Goal: Information Seeking & Learning: Understand process/instructions

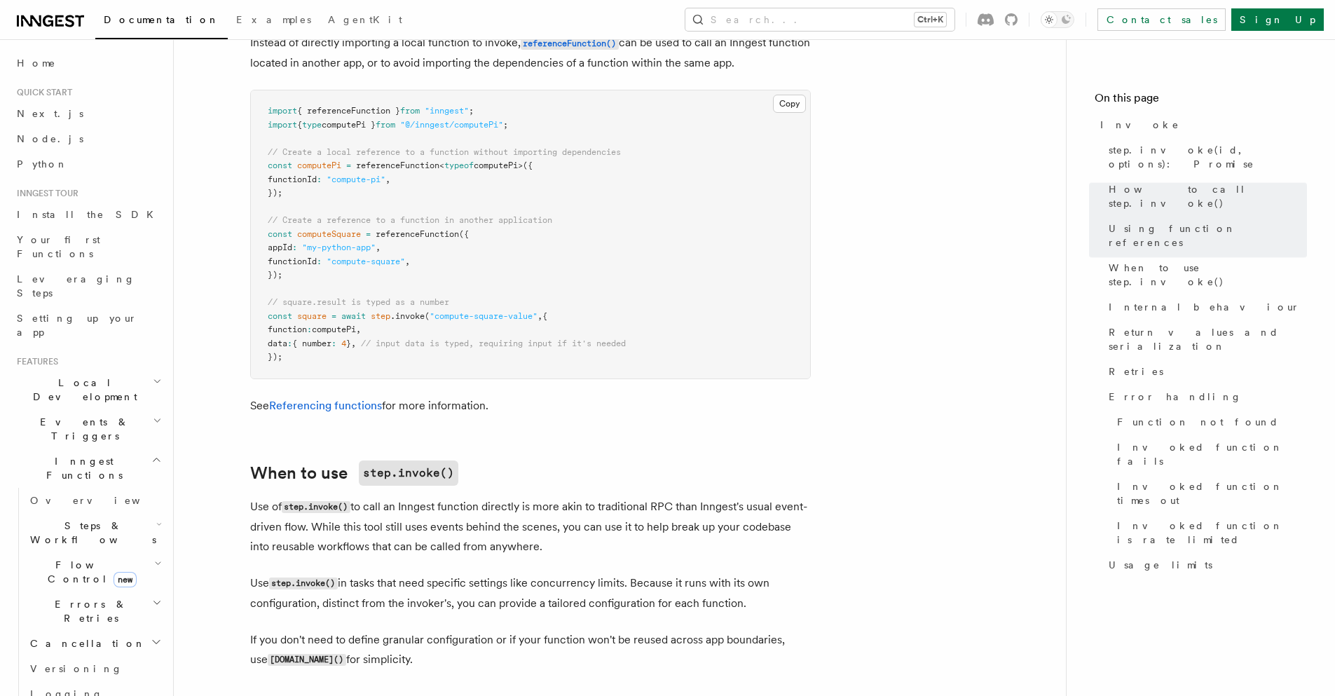
scroll to position [1850, 0]
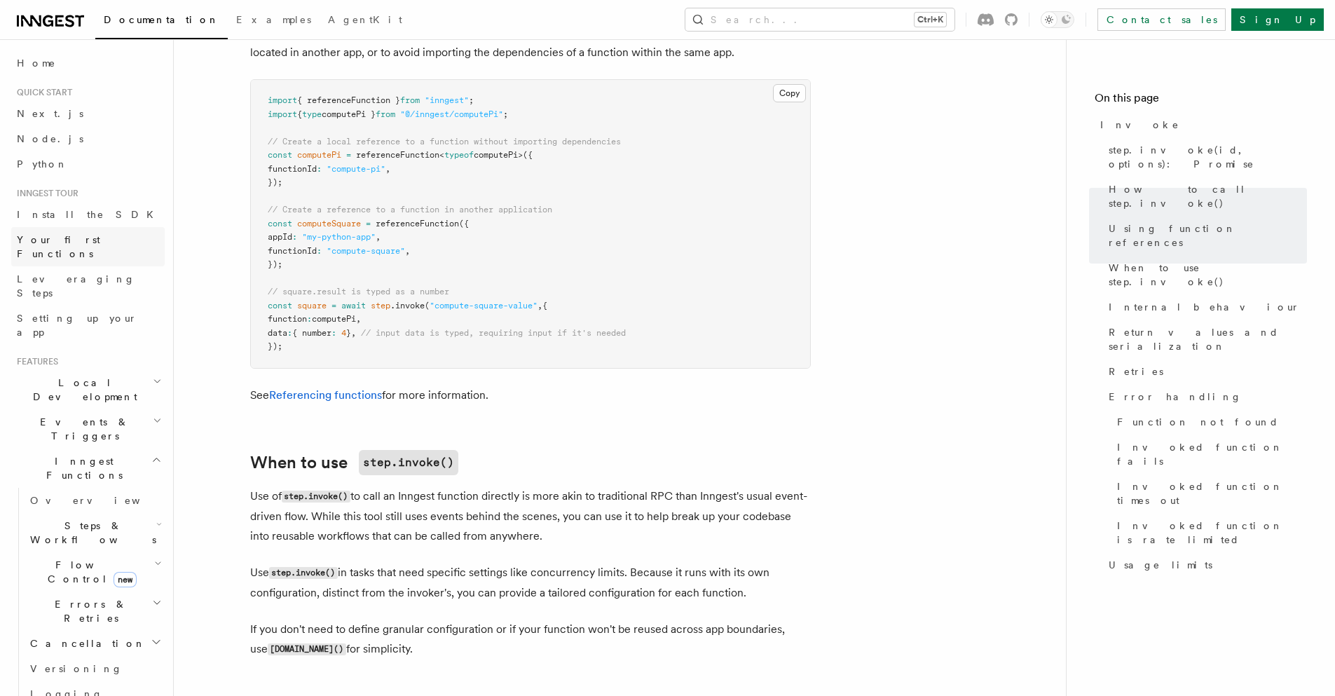
click at [82, 241] on span "Your first Functions" at bounding box center [58, 246] width 83 height 25
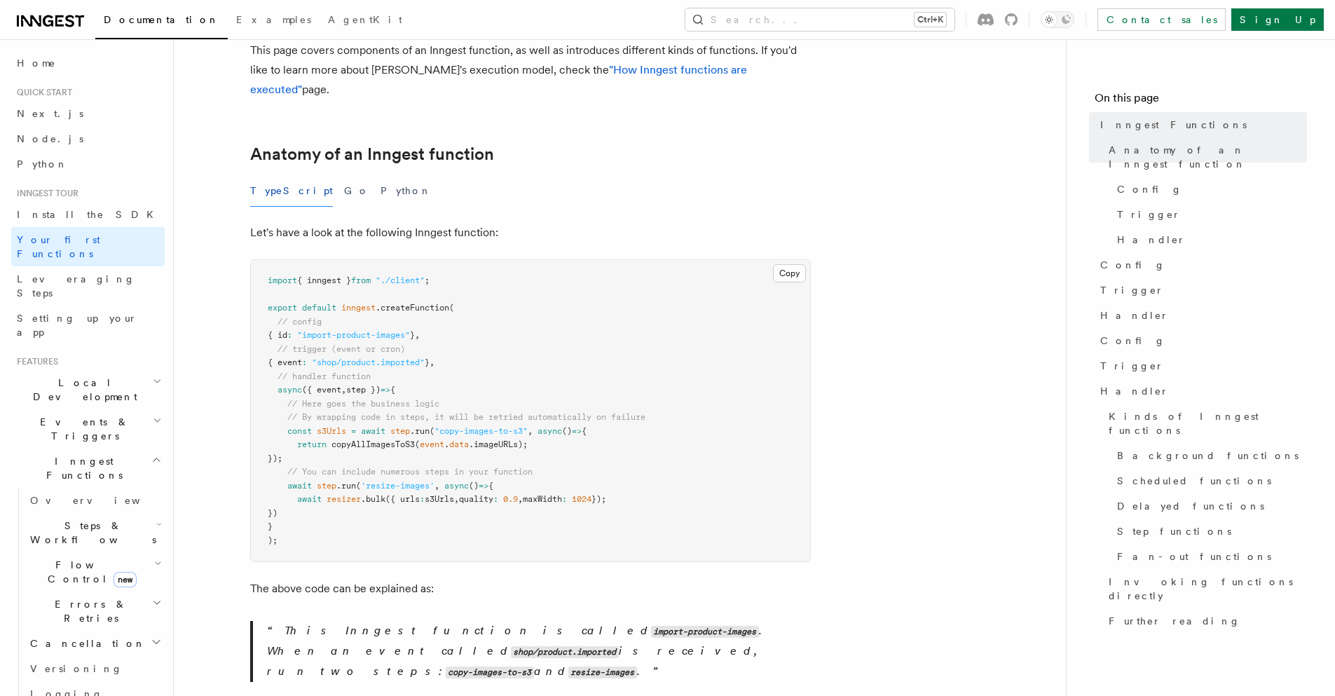
scroll to position [168, 0]
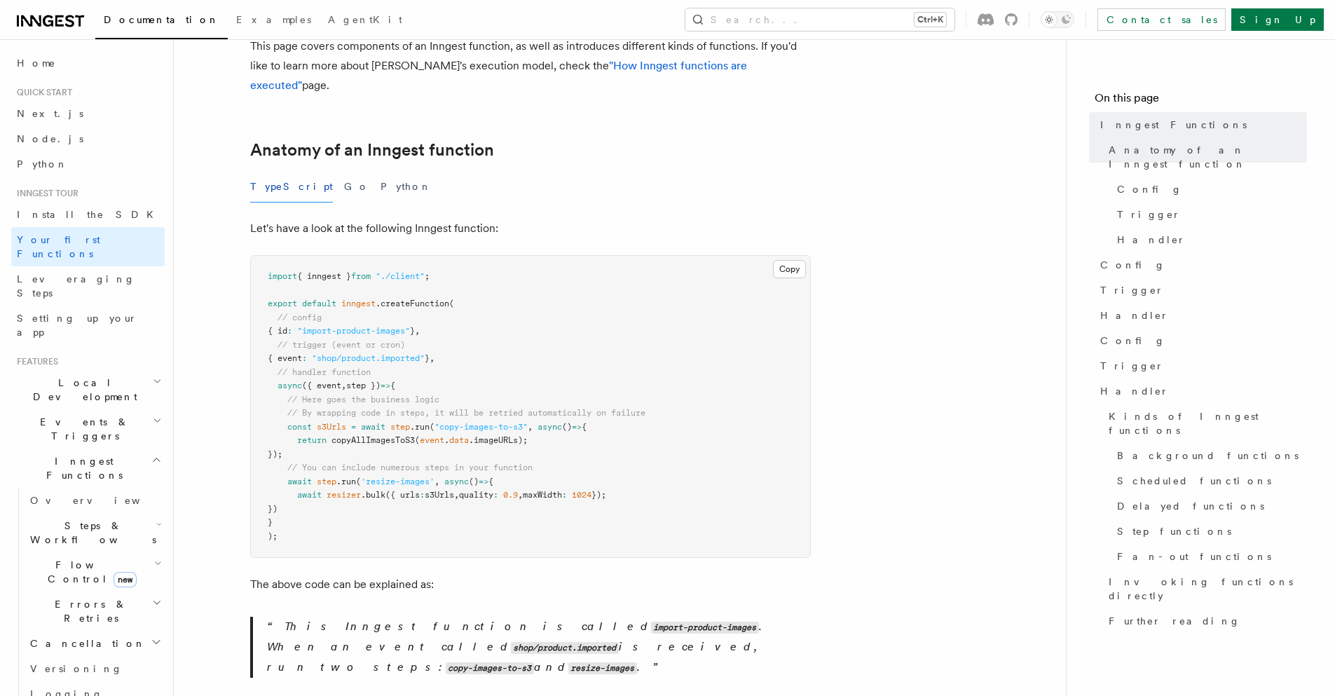
click at [543, 408] on span "// By wrapping code in steps, it will be retried automatically on failure" at bounding box center [466, 413] width 358 height 10
copy code "// By wrapping code in steps, it will be retried automatically on failure"
drag, startPoint x: 319, startPoint y: 435, endPoint x: 197, endPoint y: 413, distance: 124.0
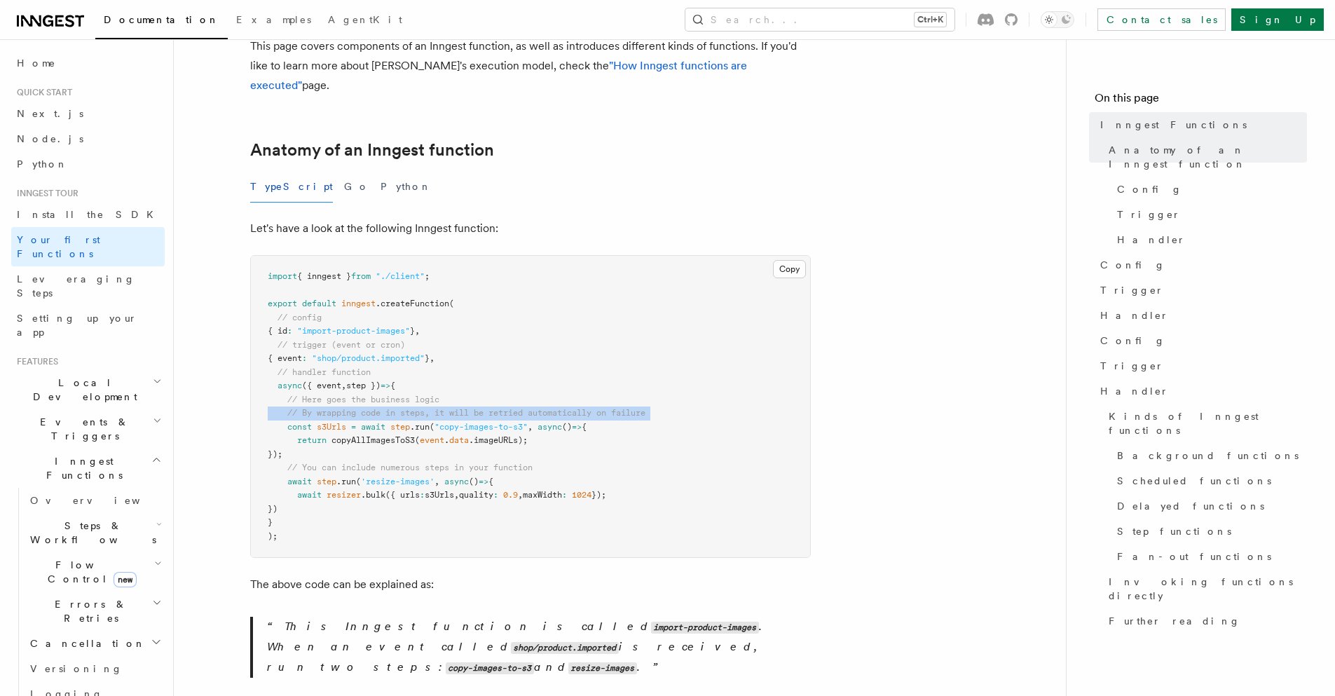
copy code "const s3Urls = await step .run ( "copy-images-to-s3" , async () => { return cop…"
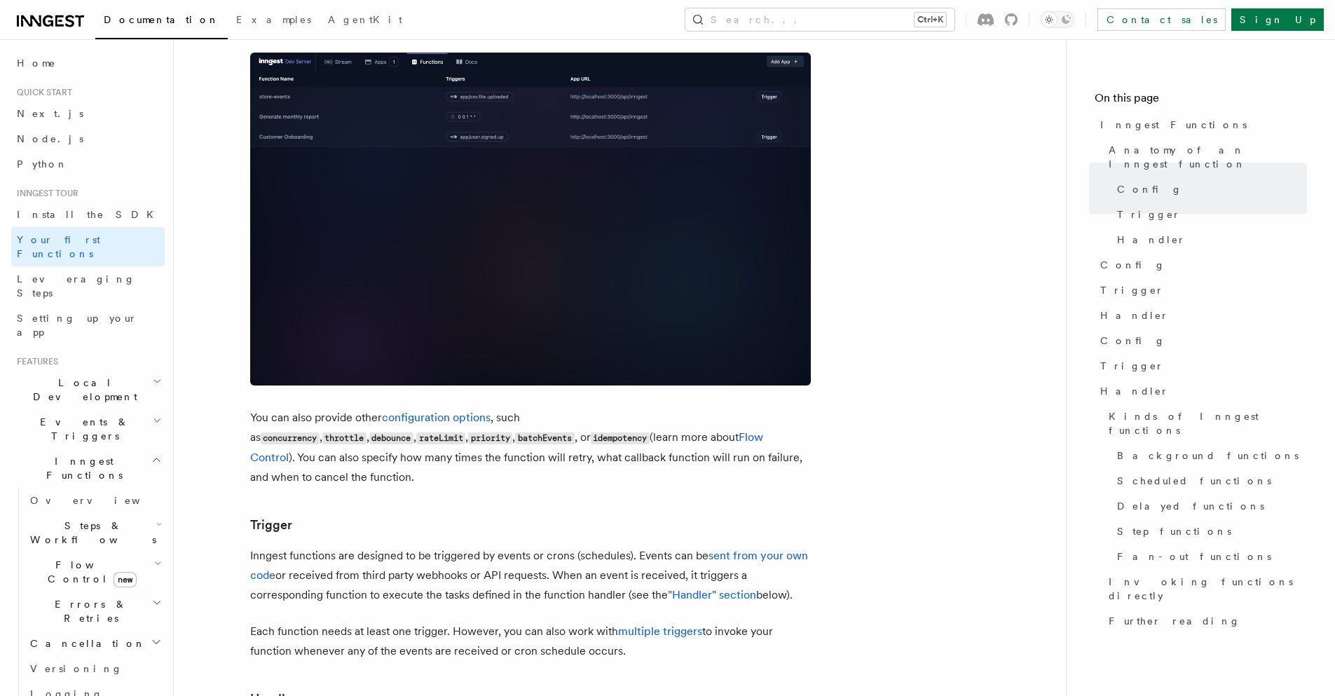
scroll to position [1009, 0]
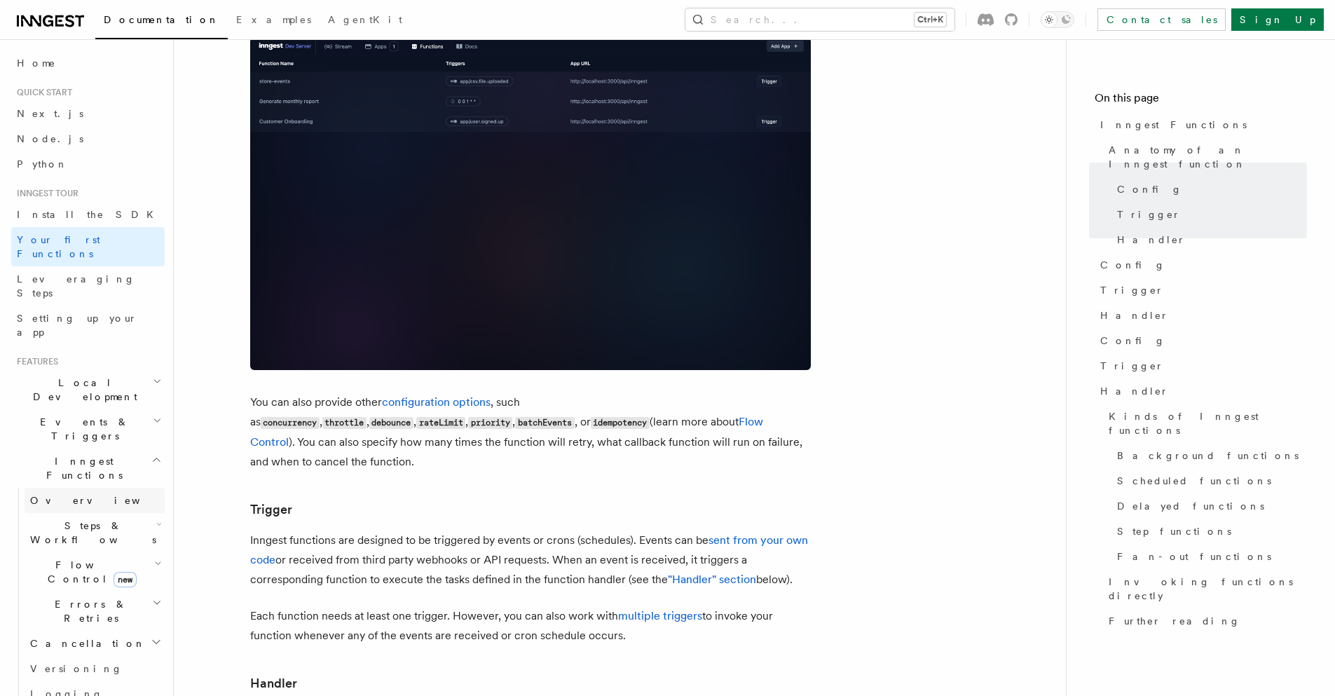
click at [62, 495] on span "Overview" at bounding box center [102, 500] width 144 height 11
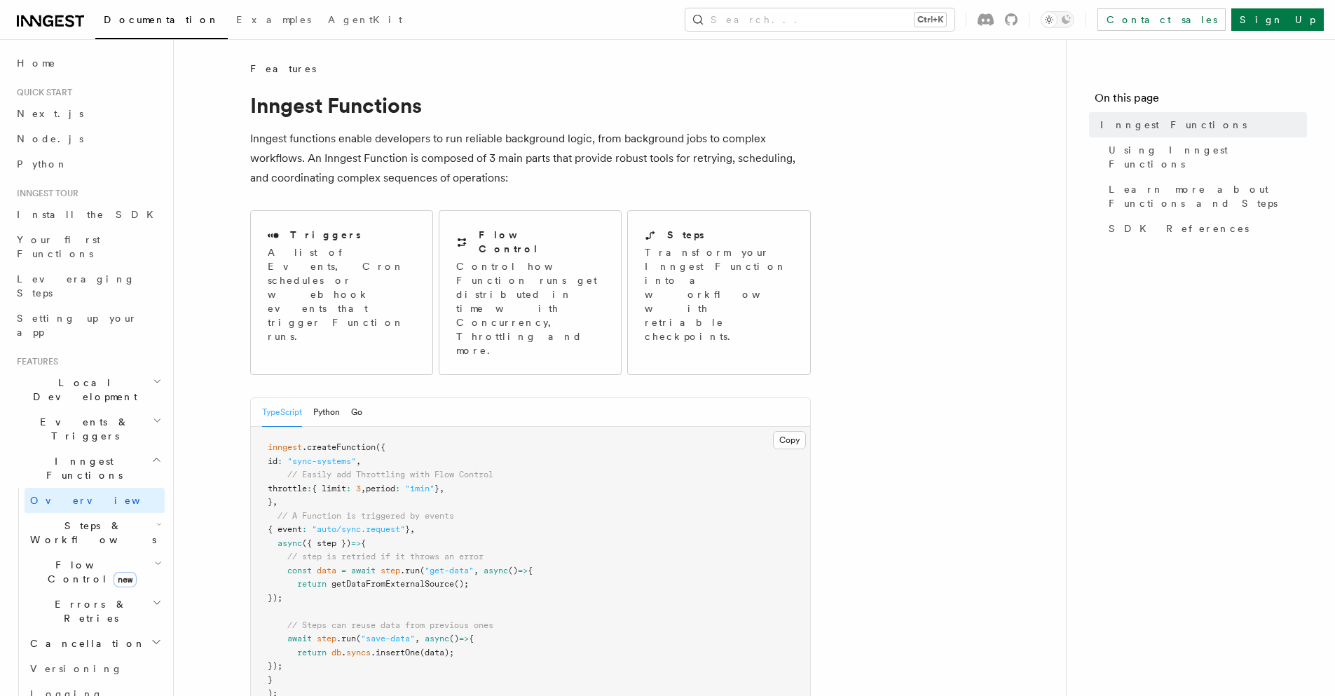
click at [62, 518] on span "Steps & Workflows" at bounding box center [91, 532] width 132 height 28
click at [64, 584] on span "Function steps" at bounding box center [97, 589] width 108 height 11
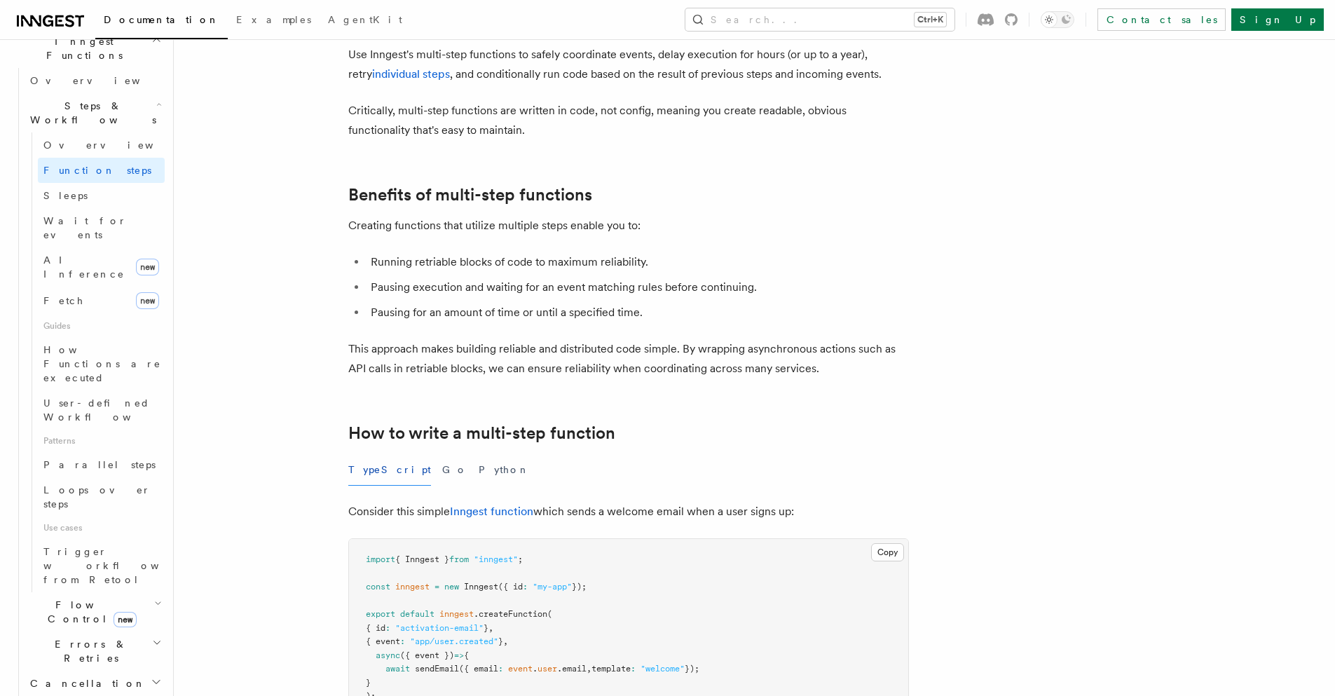
scroll to position [420, 0]
click at [100, 631] on h2 "Errors & Retries" at bounding box center [95, 650] width 140 height 39
click at [88, 670] on link "Overview" at bounding box center [101, 682] width 127 height 25
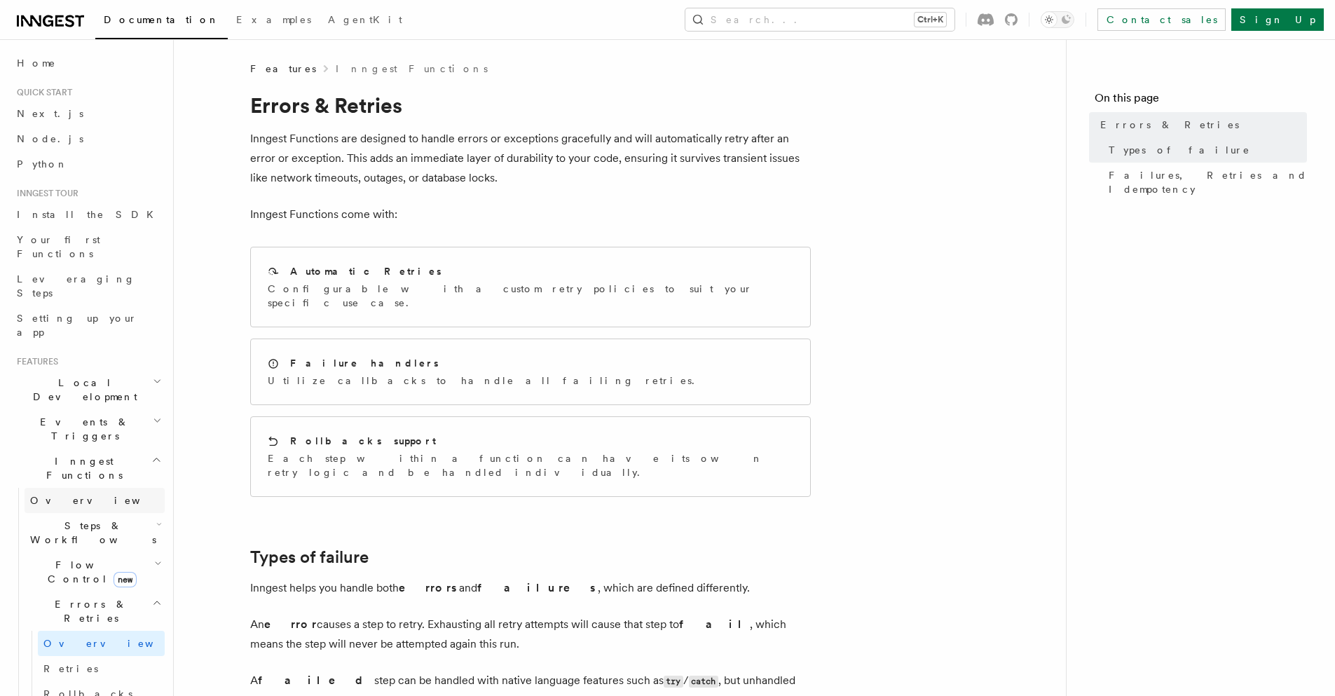
click at [79, 488] on link "Overview" at bounding box center [95, 500] width 140 height 25
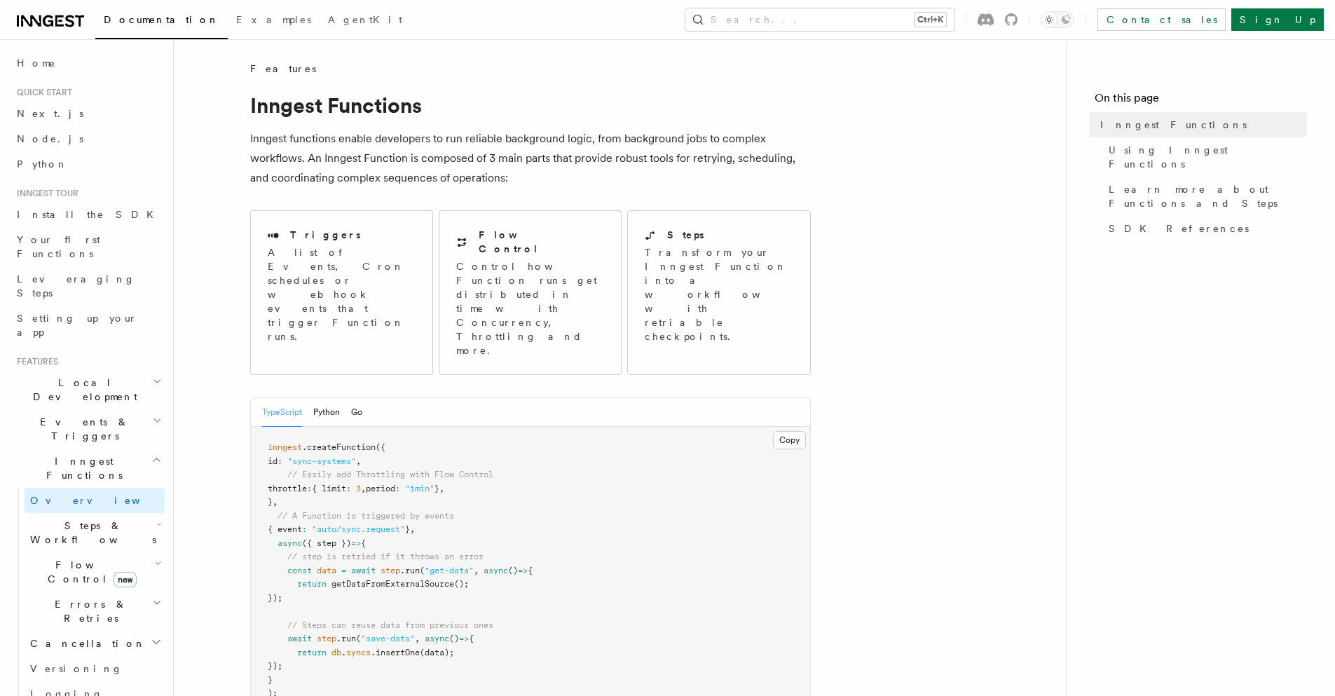
click at [85, 518] on span "Steps & Workflows" at bounding box center [91, 532] width 132 height 28
click at [68, 559] on span "Overview" at bounding box center [115, 564] width 144 height 11
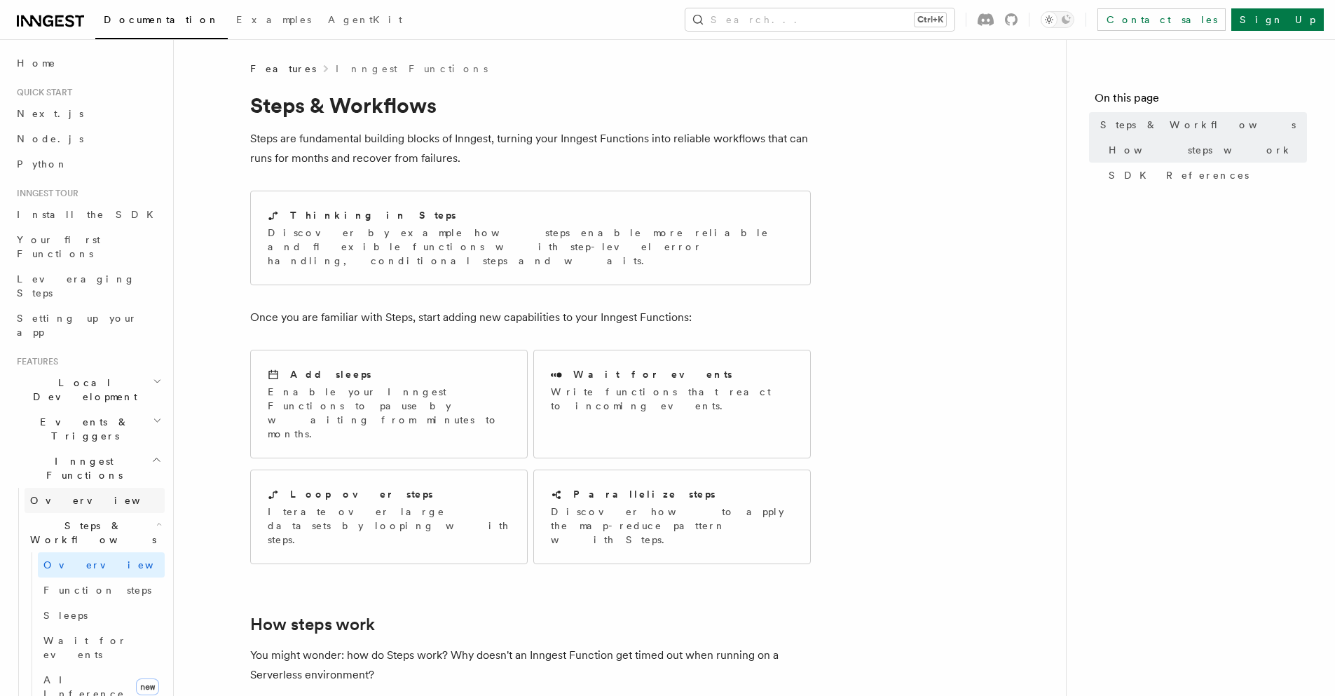
click at [70, 495] on span "Overview" at bounding box center [102, 500] width 144 height 11
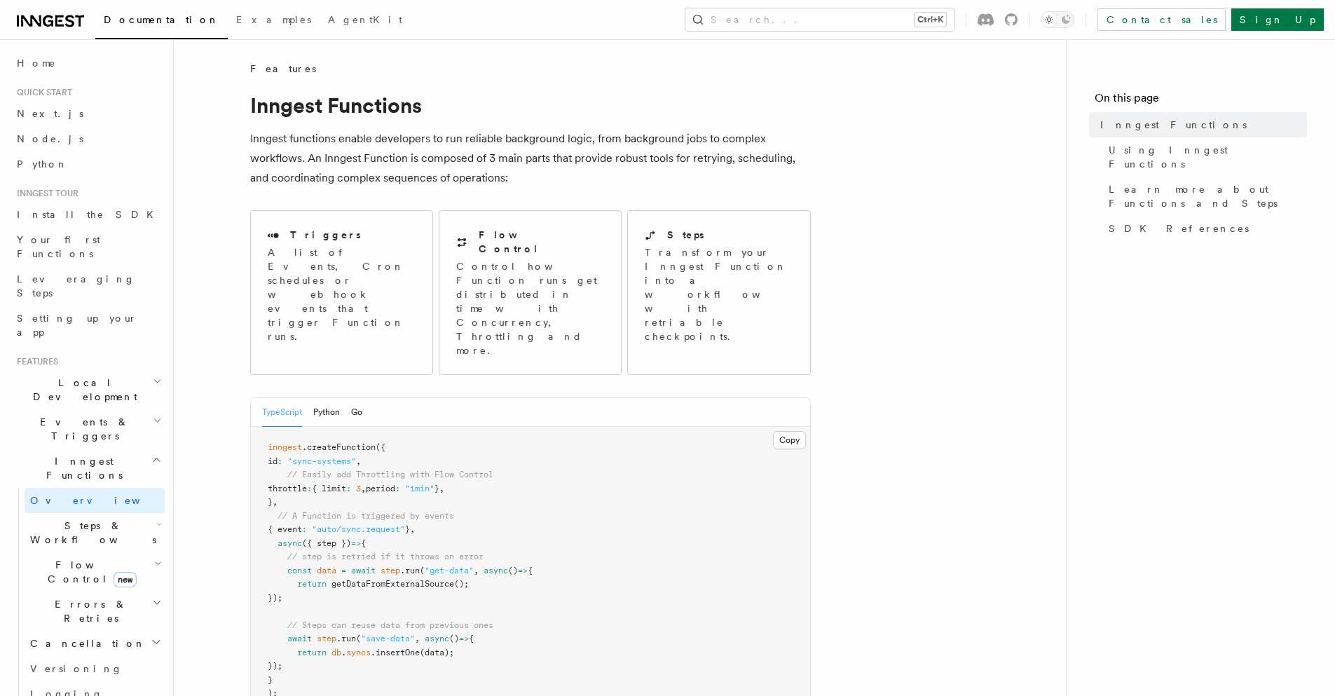
click at [66, 518] on span "Steps & Workflows" at bounding box center [91, 532] width 132 height 28
click at [68, 559] on span "Overview" at bounding box center [115, 564] width 144 height 11
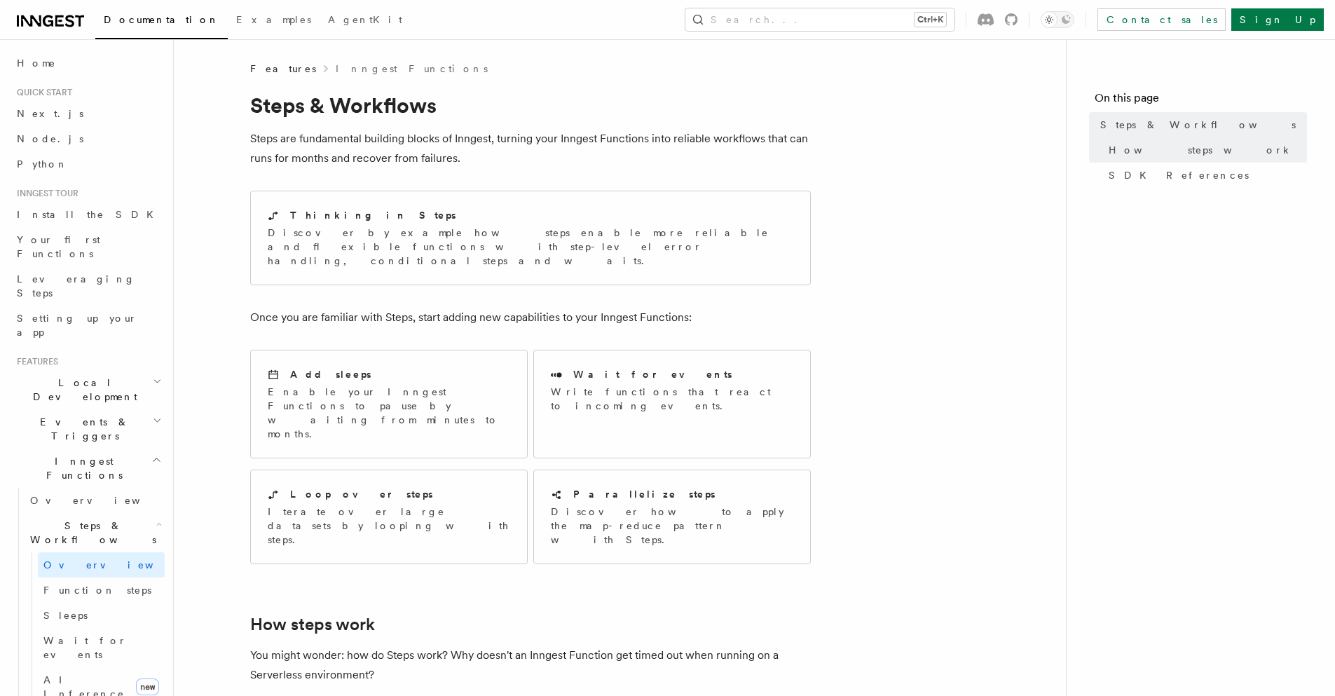
scroll to position [420, 0]
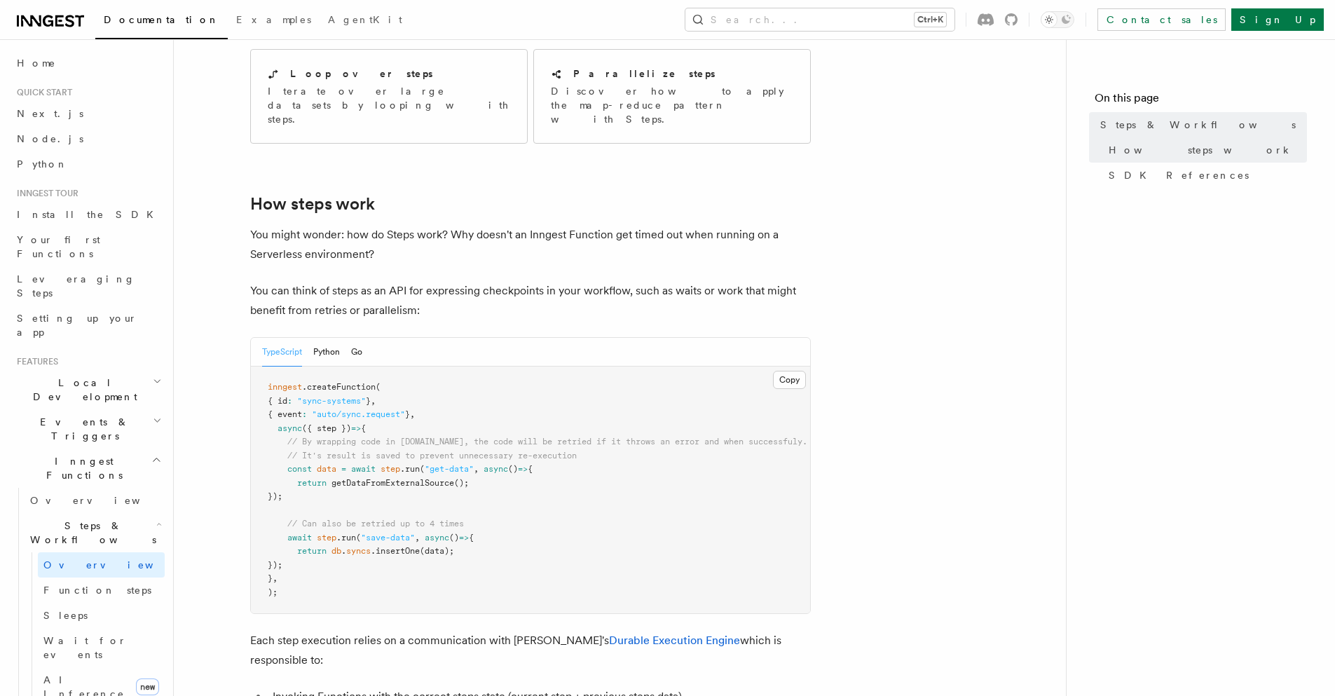
drag, startPoint x: 338, startPoint y: 446, endPoint x: 200, endPoint y: 416, distance: 142.1
click at [200, 416] on article "Features Inngest Functions Steps & Workflows Steps are fundamental building blo…" at bounding box center [619, 697] width 847 height 2113
copy code "const data = await step .run ( "get-data" , async () => { return getDataFromExt…"
